Goal: Information Seeking & Learning: Learn about a topic

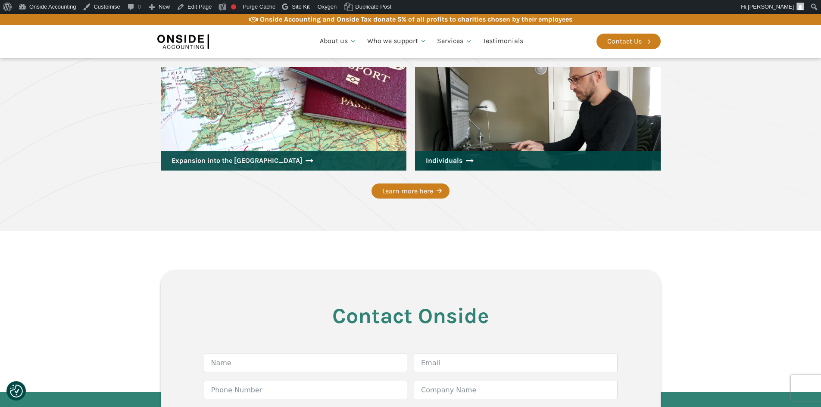
scroll to position [1379, 0]
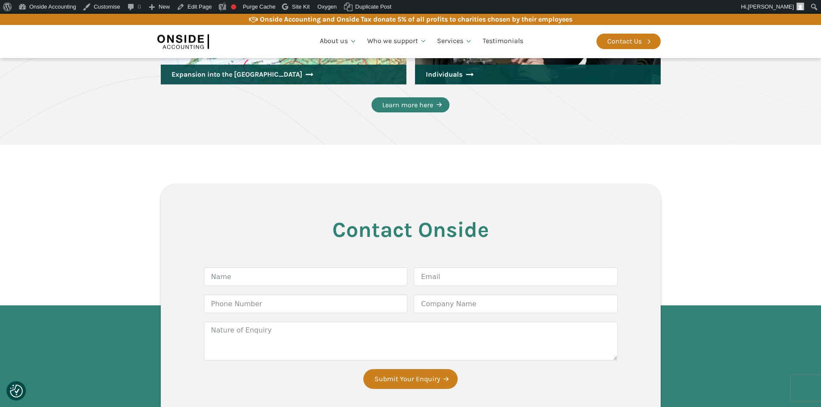
click at [403, 107] on div "Learn more here" at bounding box center [407, 105] width 51 height 11
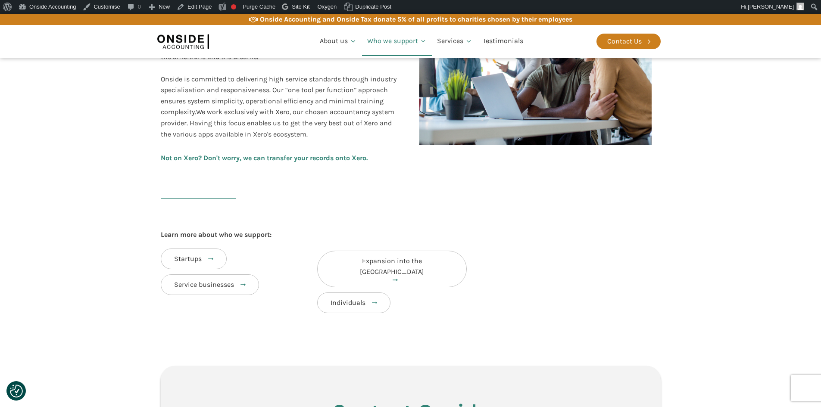
scroll to position [188, 0]
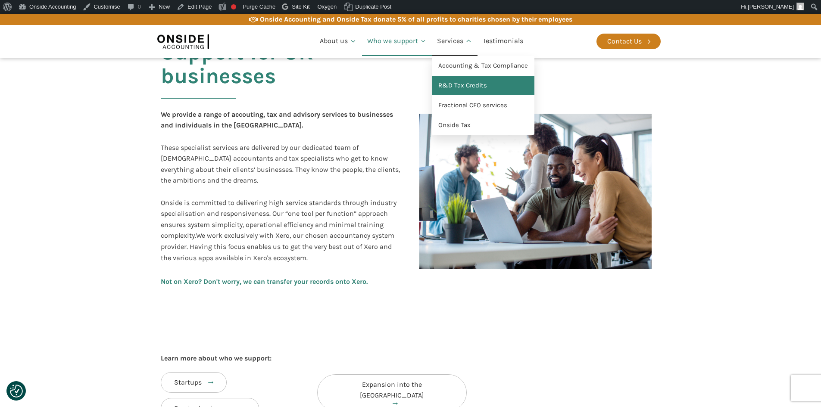
click at [448, 86] on link "R&D Tax Credits" at bounding box center [483, 86] width 103 height 20
